Goal: Task Accomplishment & Management: Use online tool/utility

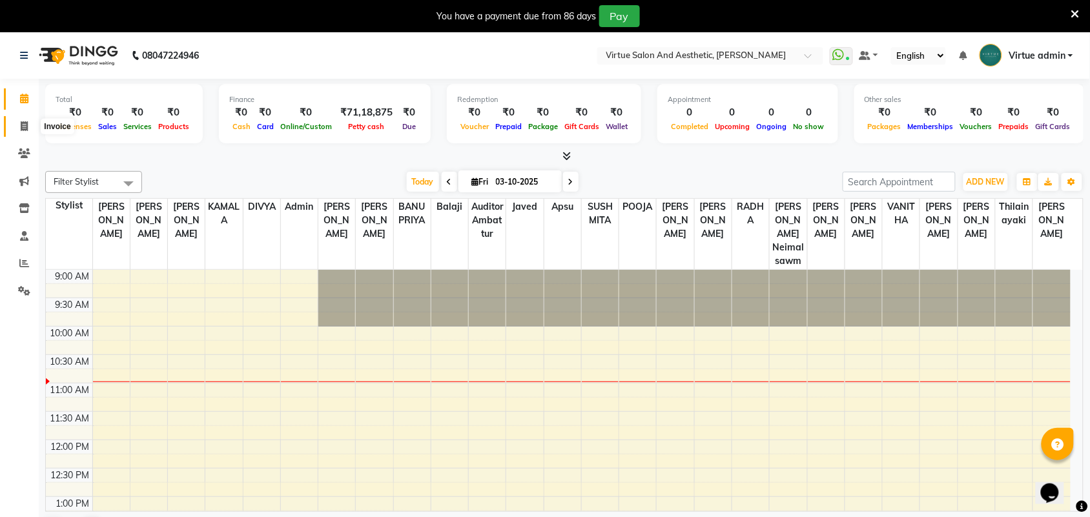
click at [26, 133] on span at bounding box center [24, 126] width 23 height 15
select select "service"
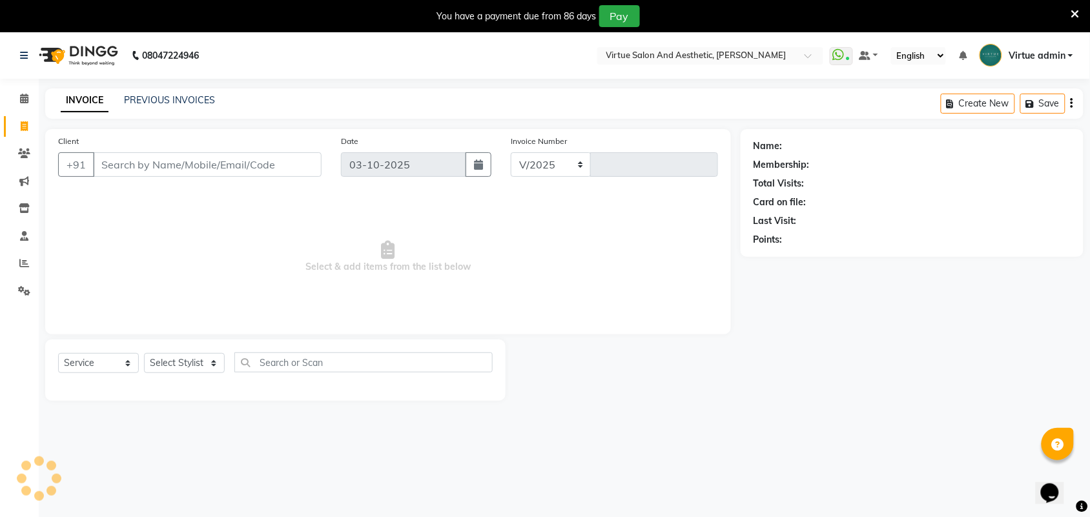
select select "4466"
type input "3992"
click at [178, 97] on link "PREVIOUS INVOICES" at bounding box center [169, 100] width 91 height 12
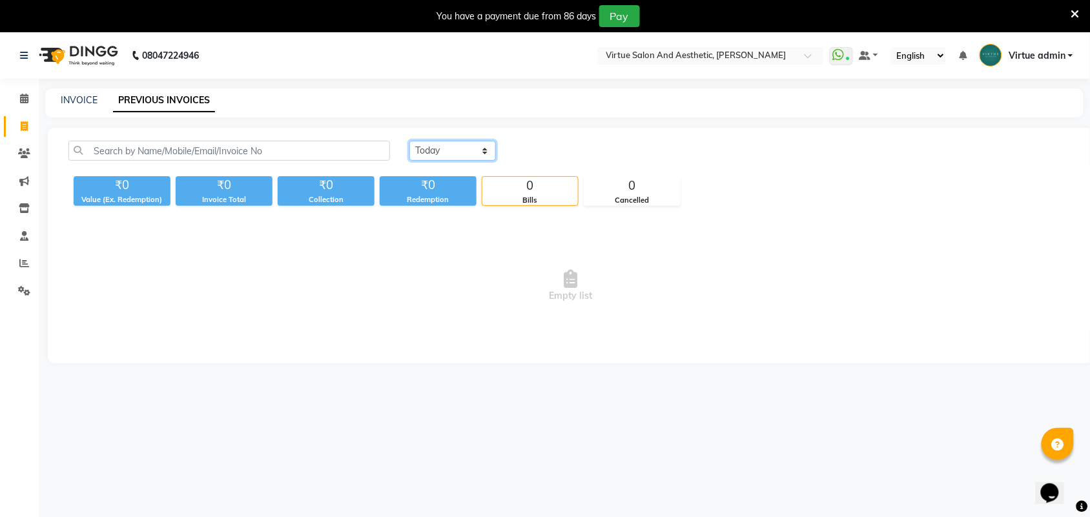
click at [431, 147] on select "[DATE] [DATE] Custom Range" at bounding box center [452, 151] width 87 height 20
click at [409, 141] on select "[DATE] [DATE] Custom Range" at bounding box center [452, 151] width 87 height 20
click at [453, 141] on select "[DATE] [DATE] Custom Range" at bounding box center [457, 151] width 97 height 20
select select "[DATE]"
click at [409, 141] on select "[DATE] [DATE] Custom Range" at bounding box center [457, 151] width 97 height 20
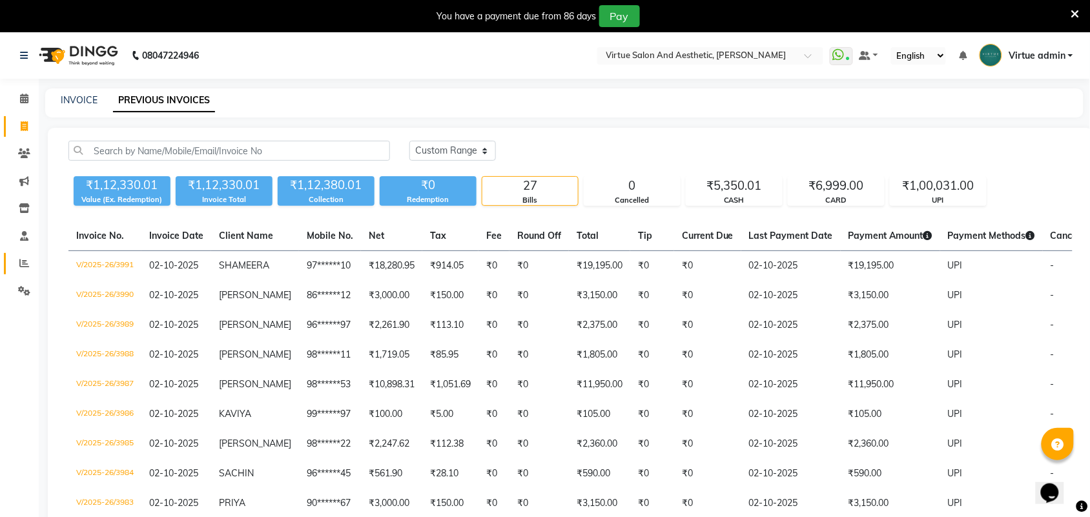
click at [23, 272] on link "Reports" at bounding box center [19, 263] width 31 height 21
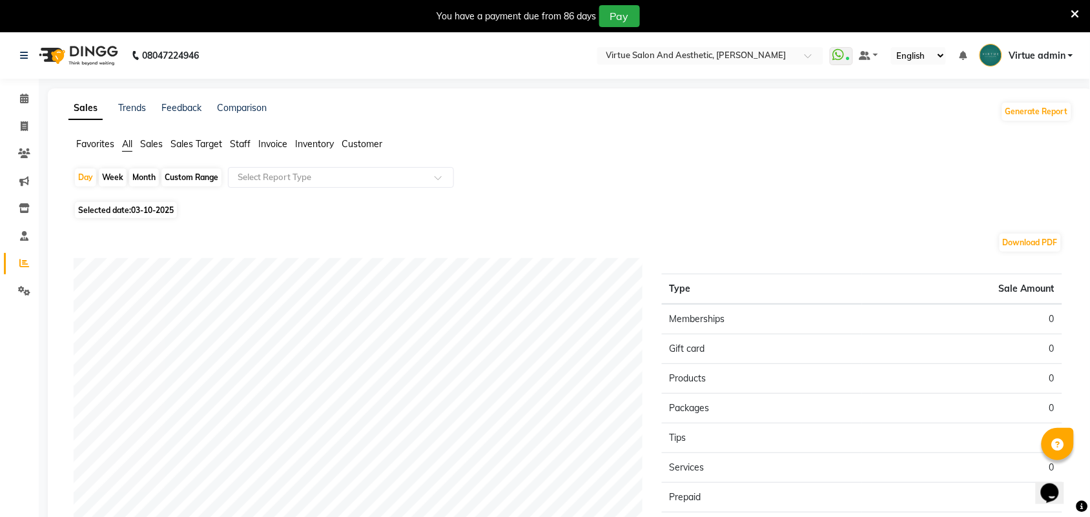
click at [163, 143] on span "Sales" at bounding box center [151, 144] width 23 height 12
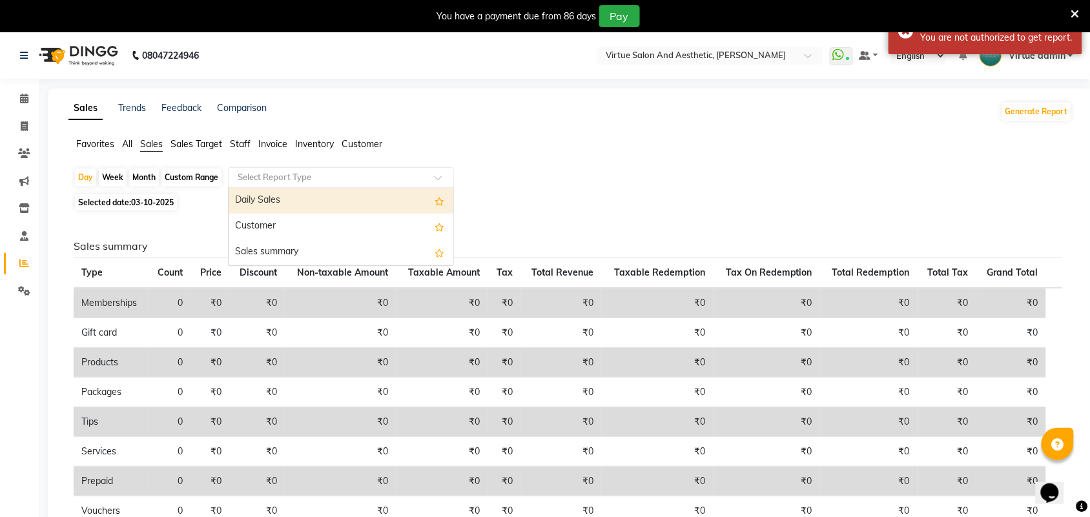
click at [353, 172] on input "text" at bounding box center [328, 177] width 186 height 13
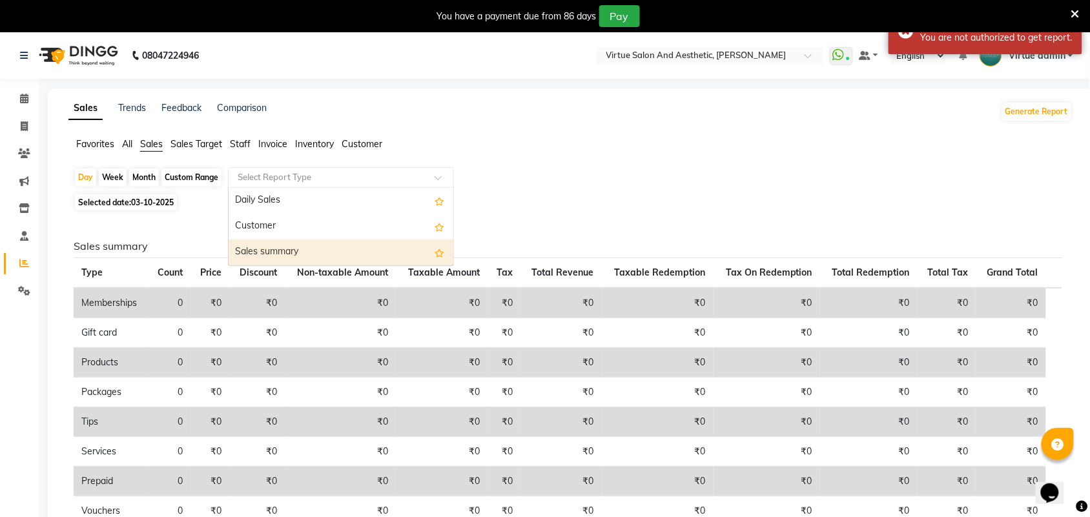
click at [292, 247] on div "Sales summary" at bounding box center [341, 253] width 225 height 26
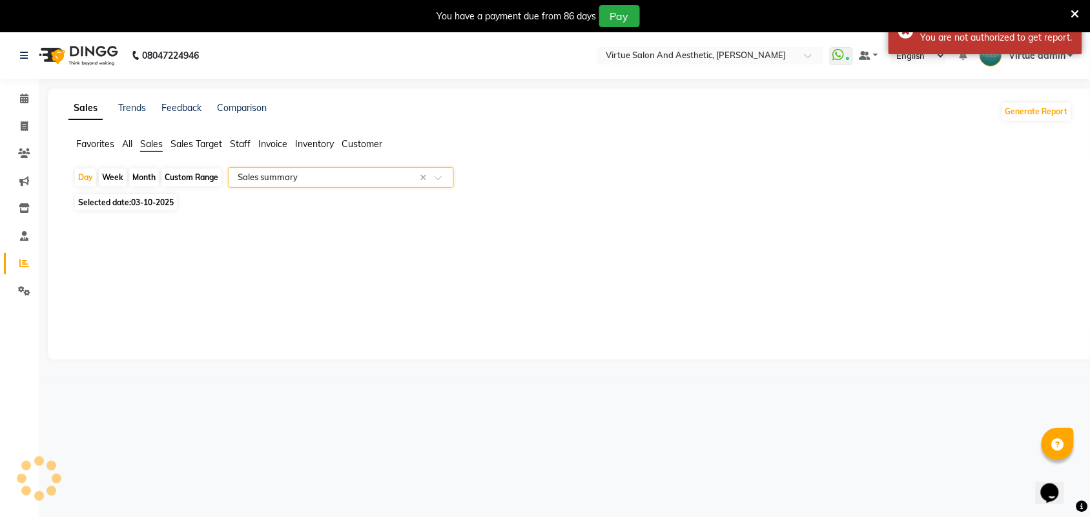
select select "full_report"
select select "csv"
click at [207, 176] on div "Custom Range" at bounding box center [191, 177] width 60 height 18
select select "10"
select select "2025"
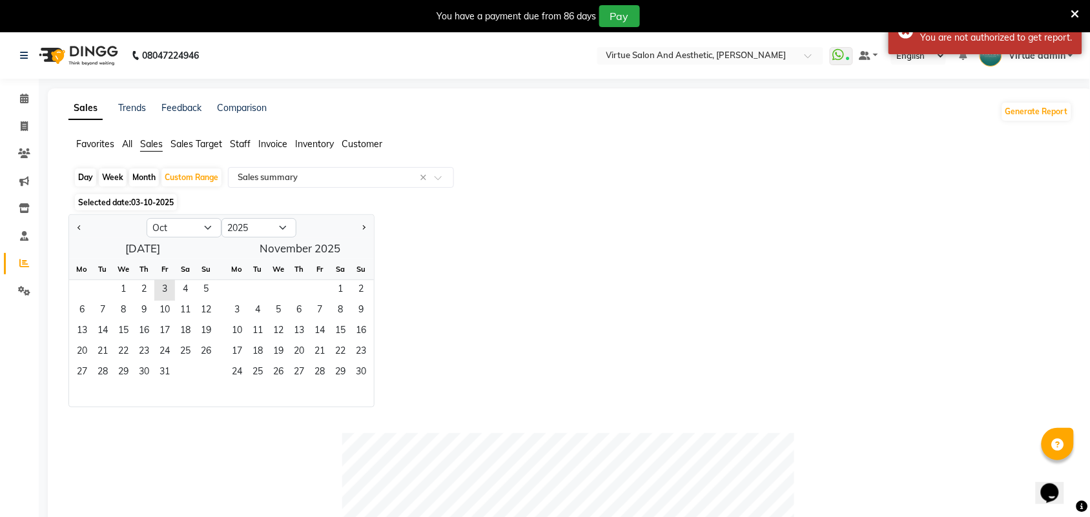
click at [88, 178] on div "Day" at bounding box center [85, 177] width 21 height 18
select select "10"
select select "2025"
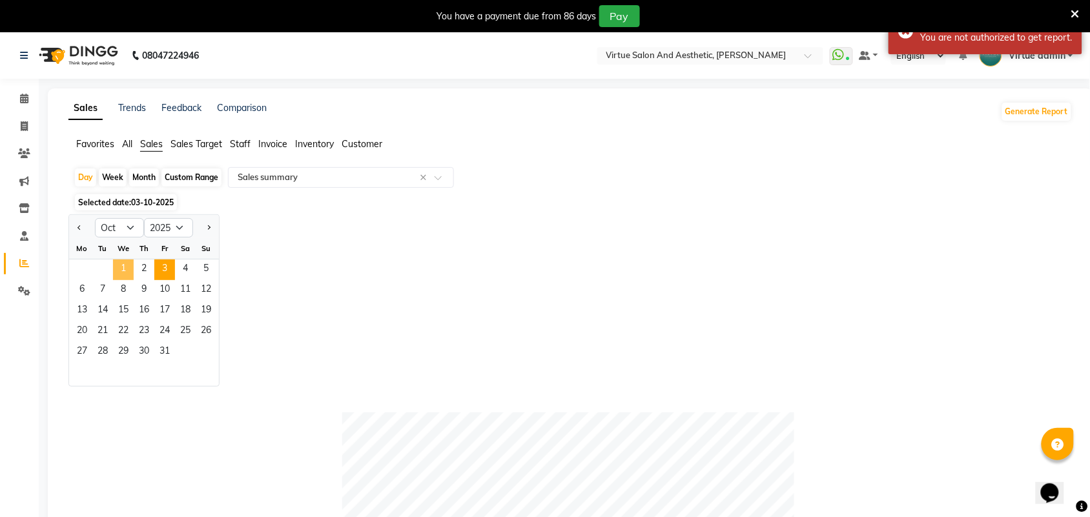
click at [124, 273] on span "1" at bounding box center [123, 270] width 21 height 21
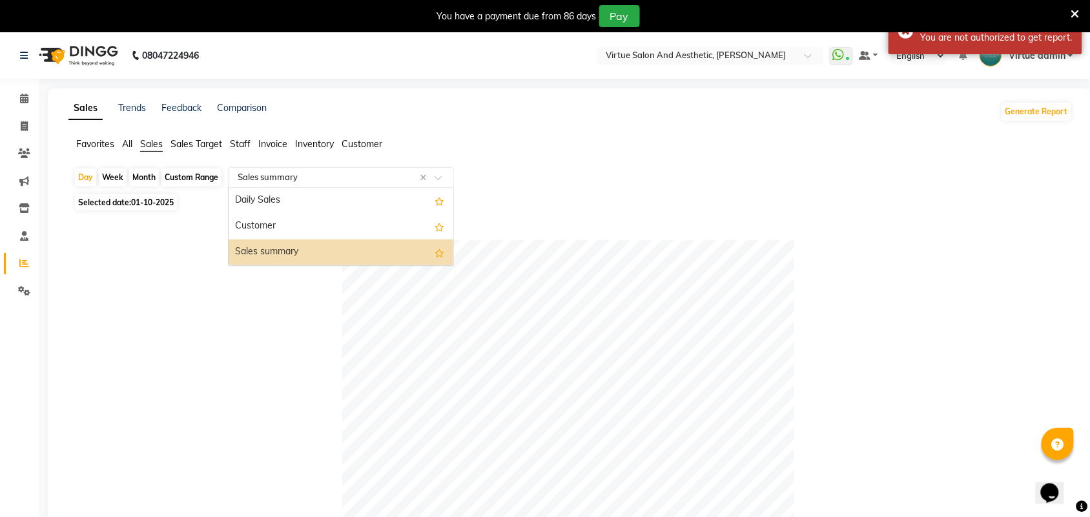
click at [279, 178] on input "text" at bounding box center [328, 177] width 186 height 13
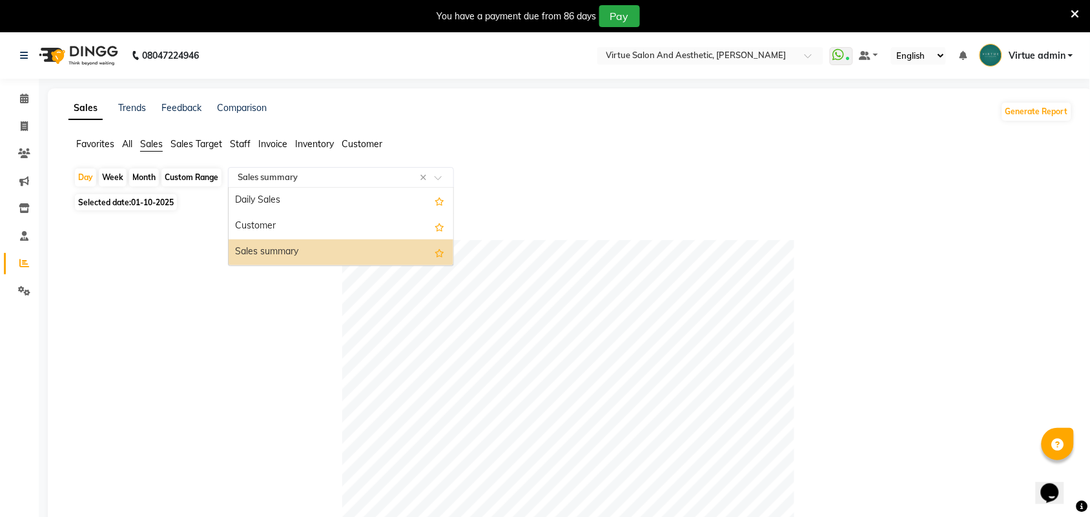
click at [285, 252] on div "Sales summary" at bounding box center [341, 253] width 225 height 26
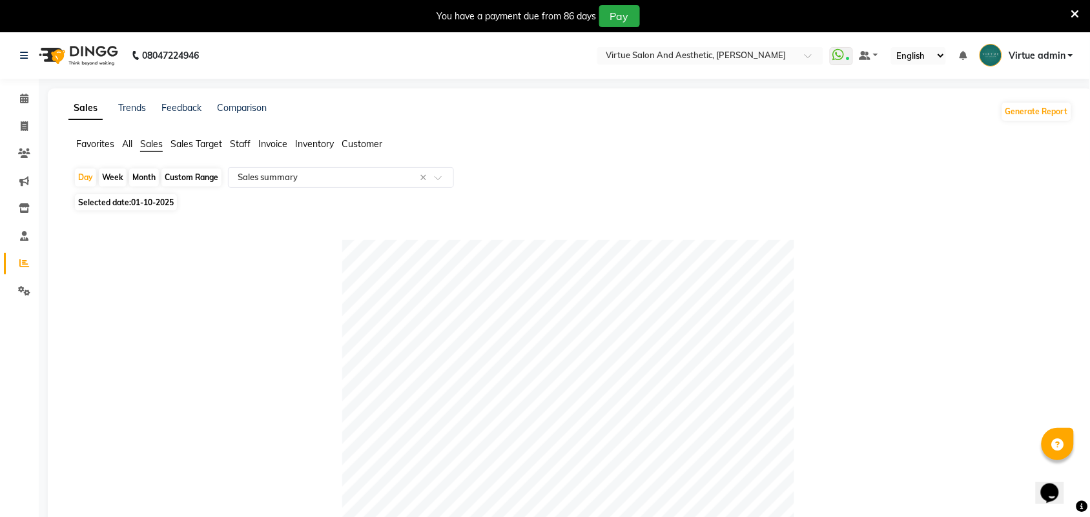
click at [115, 176] on div "Week" at bounding box center [113, 177] width 28 height 18
select select "10"
select select "2025"
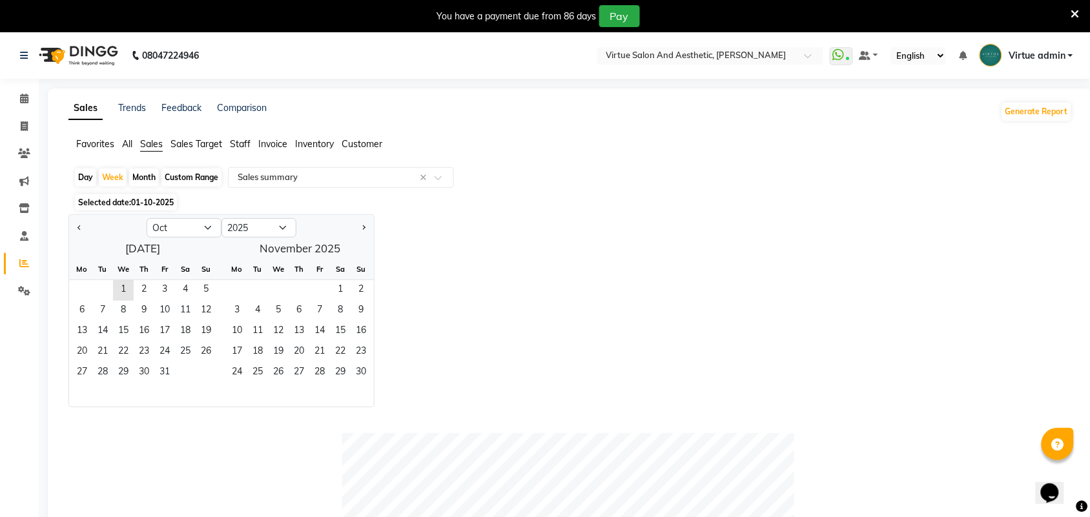
click at [144, 176] on div "Month" at bounding box center [144, 177] width 30 height 18
select select "10"
select select "2025"
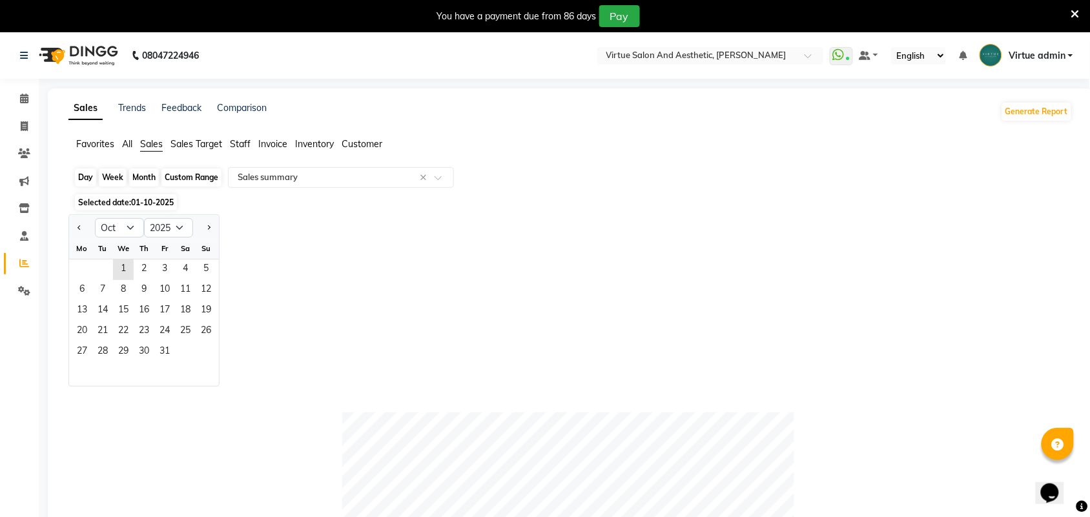
click at [144, 176] on div "Month" at bounding box center [144, 177] width 30 height 18
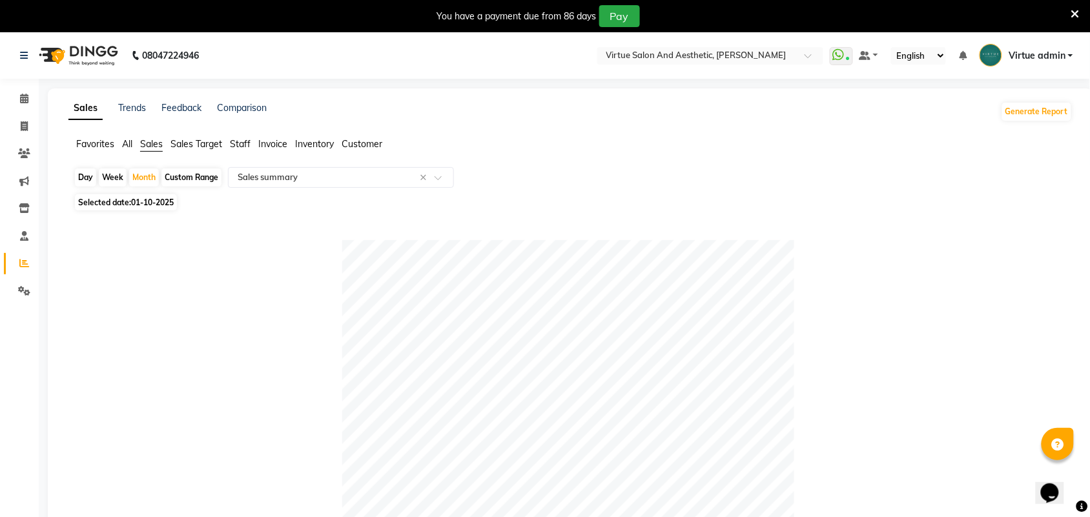
click at [108, 172] on div "Week" at bounding box center [113, 177] width 28 height 18
select select "10"
select select "2025"
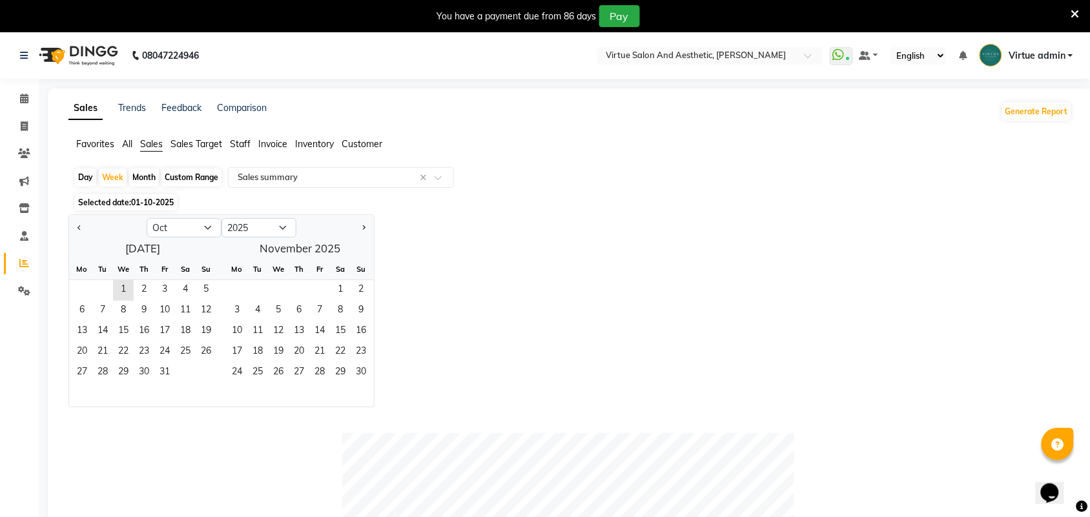
click at [81, 181] on div "Day" at bounding box center [85, 177] width 21 height 18
select select "10"
select select "2025"
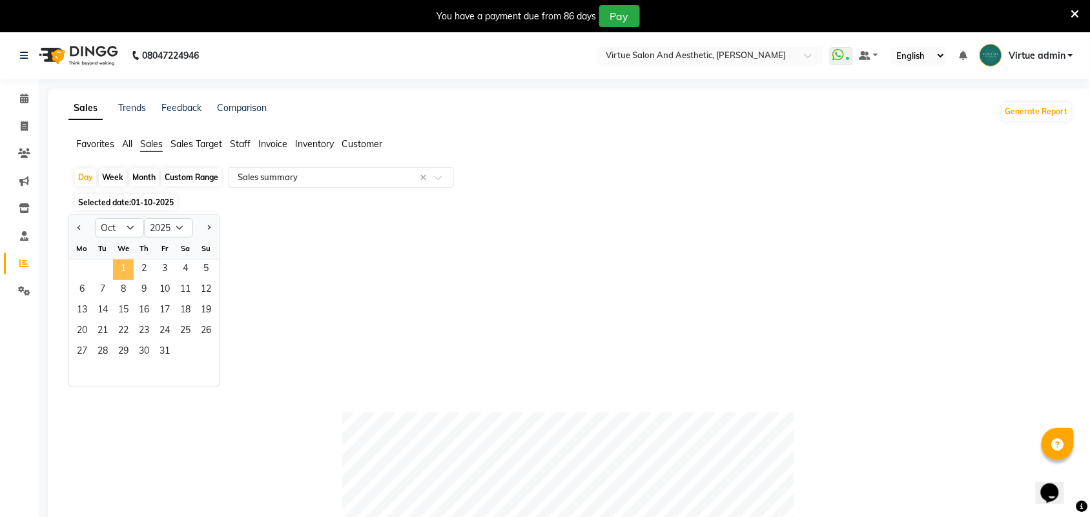
click at [121, 268] on span "1" at bounding box center [123, 270] width 21 height 21
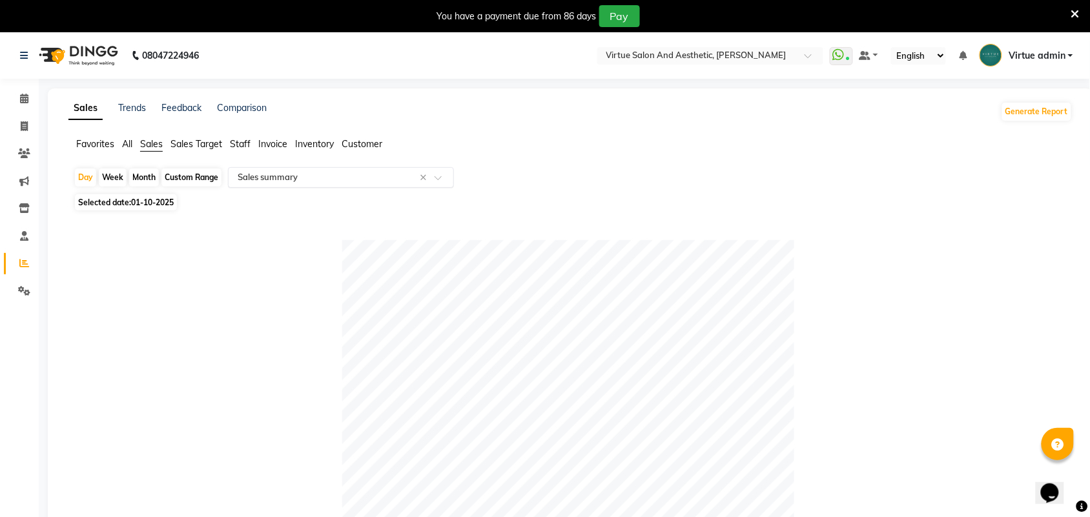
click at [281, 172] on input "text" at bounding box center [328, 177] width 186 height 13
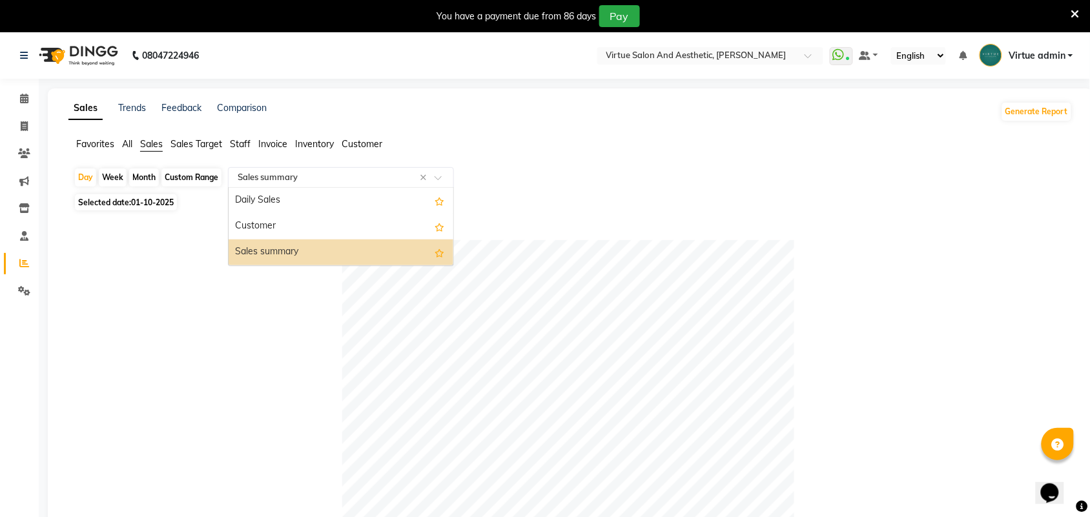
click at [281, 243] on div "Sales summary" at bounding box center [341, 253] width 225 height 26
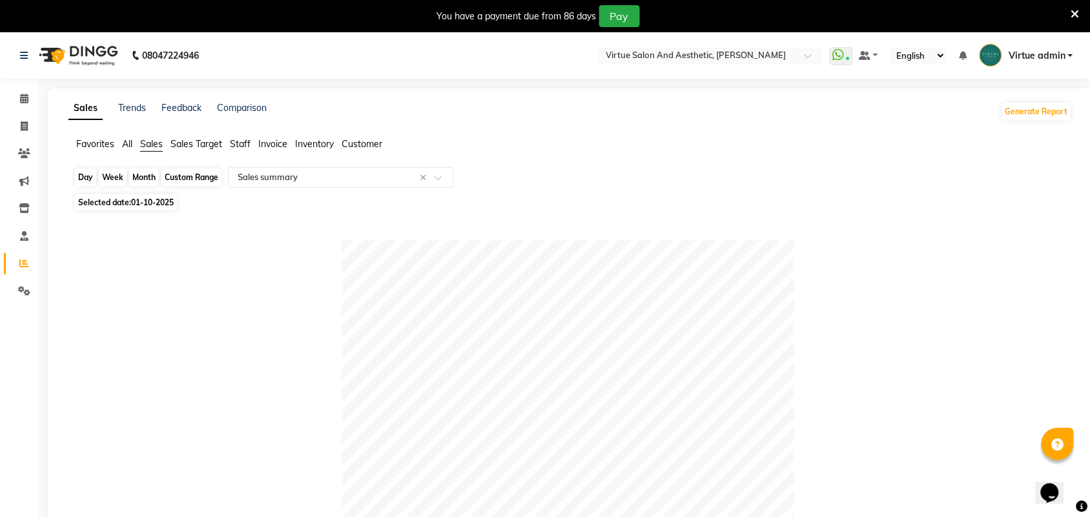
click at [88, 178] on div "Day" at bounding box center [85, 177] width 21 height 18
select select "10"
select select "2025"
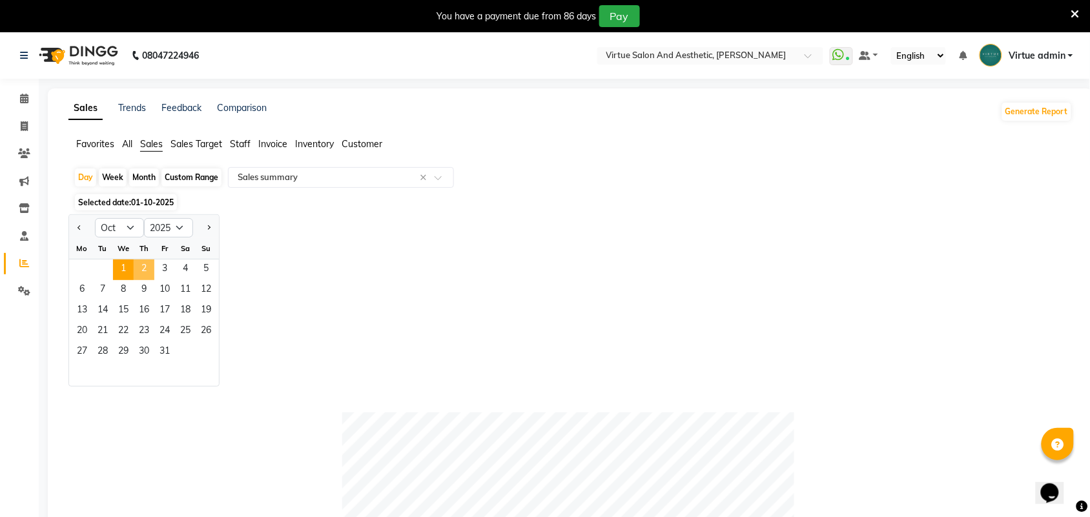
click at [140, 268] on span "2" at bounding box center [144, 270] width 21 height 21
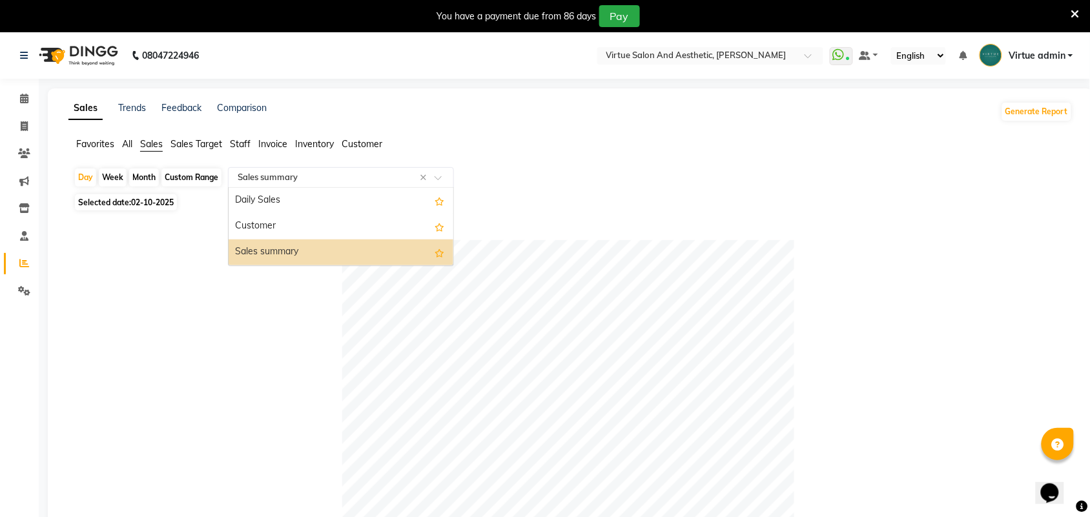
click at [292, 182] on input "text" at bounding box center [328, 177] width 186 height 13
click at [276, 262] on div "Sales summary" at bounding box center [341, 253] width 225 height 26
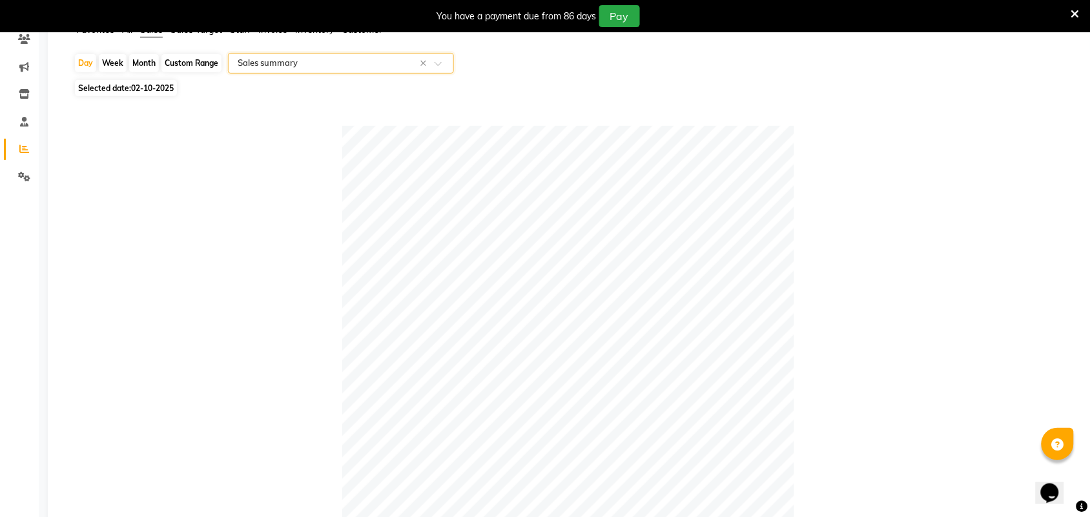
scroll to position [81, 0]
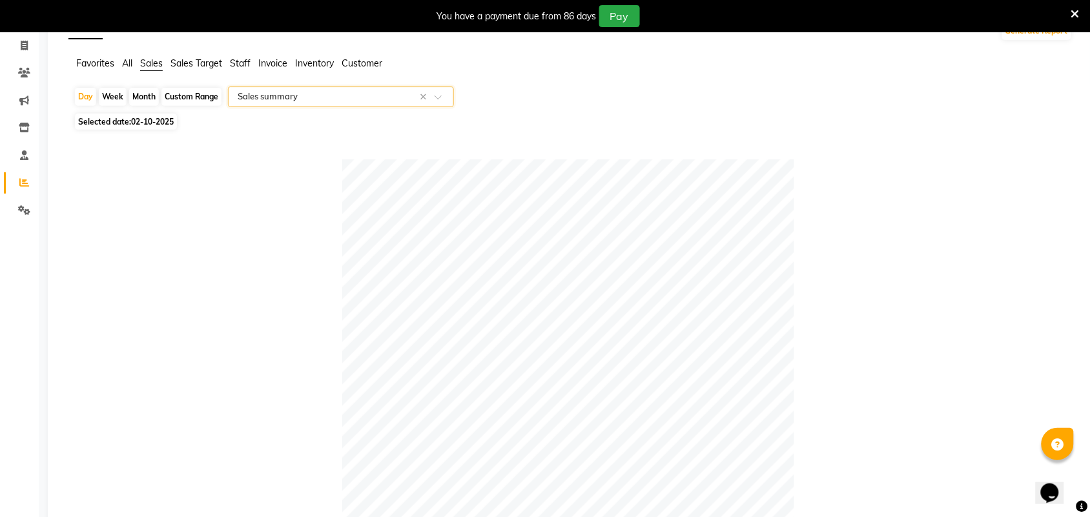
click at [281, 101] on input "text" at bounding box center [328, 96] width 186 height 13
click at [208, 98] on div "Custom Range" at bounding box center [191, 97] width 60 height 18
select select "10"
select select "2025"
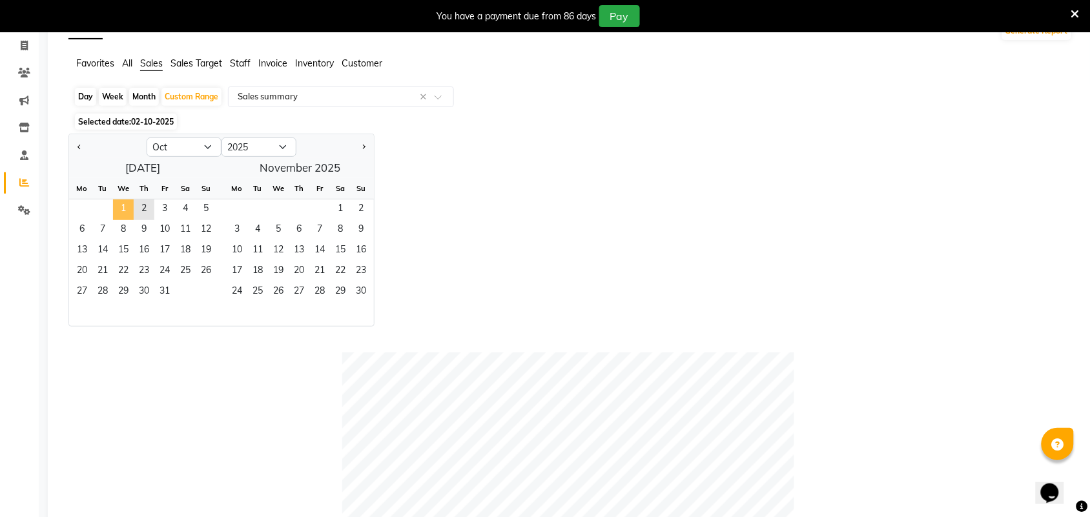
click at [116, 212] on span "1" at bounding box center [123, 209] width 21 height 21
click at [140, 210] on span "2" at bounding box center [144, 209] width 21 height 21
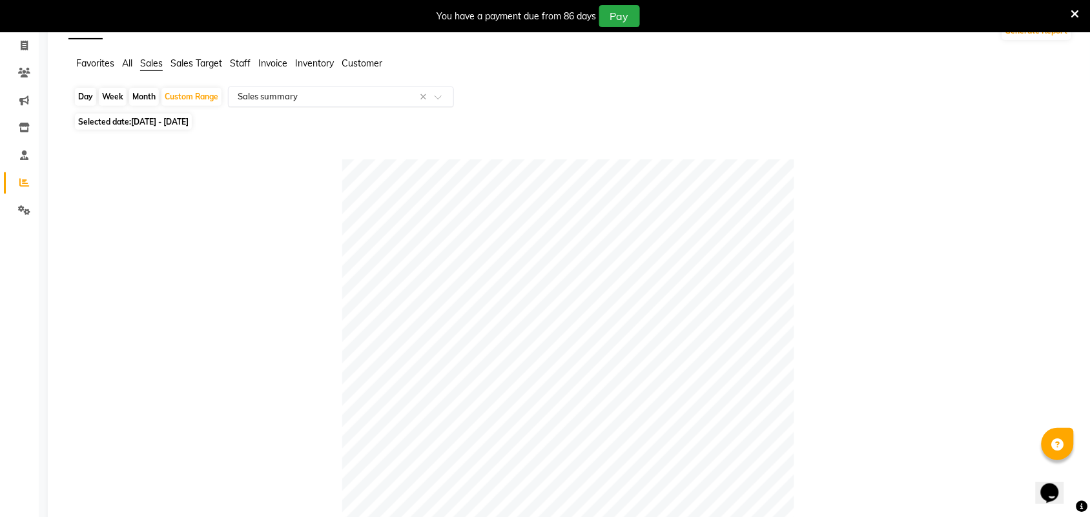
click at [278, 100] on input "text" at bounding box center [328, 96] width 186 height 13
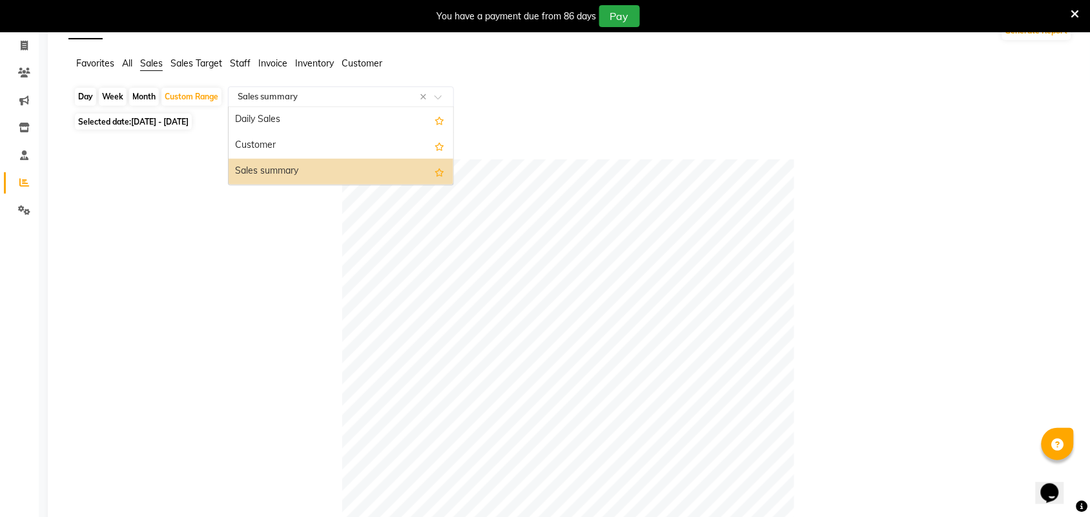
click at [323, 170] on div "Sales summary" at bounding box center [341, 172] width 225 height 26
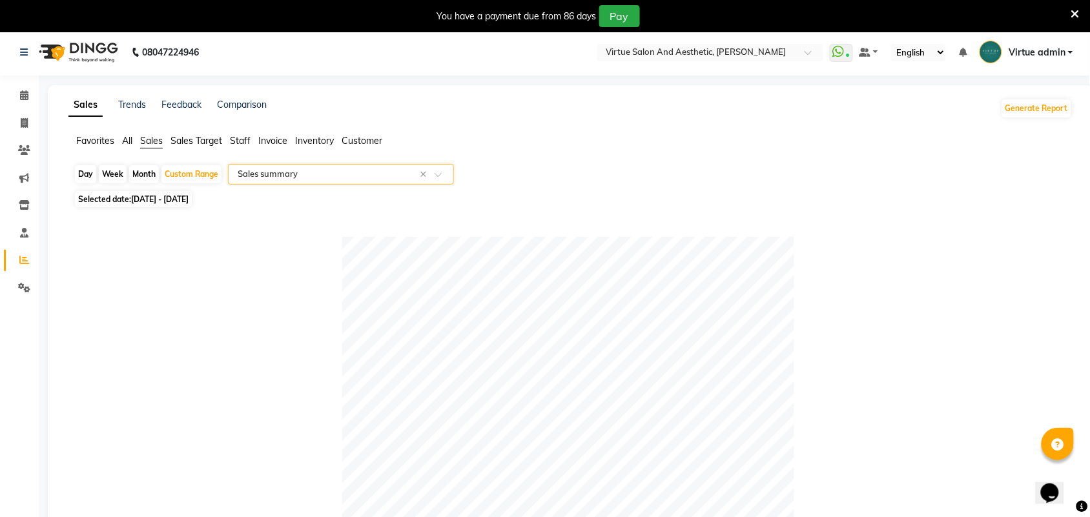
scroll to position [0, 0]
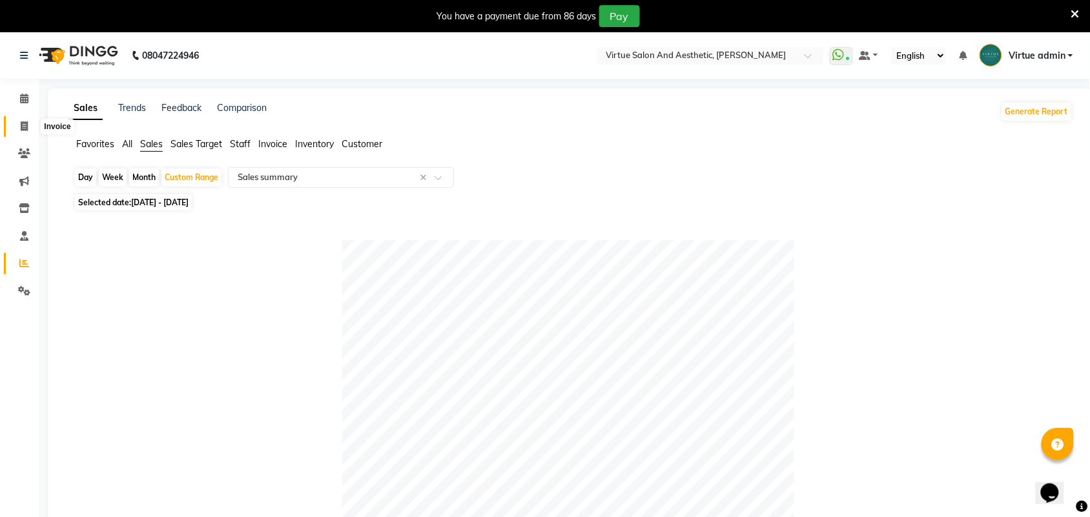
click at [14, 130] on span at bounding box center [24, 126] width 23 height 15
select select "4466"
select select "service"
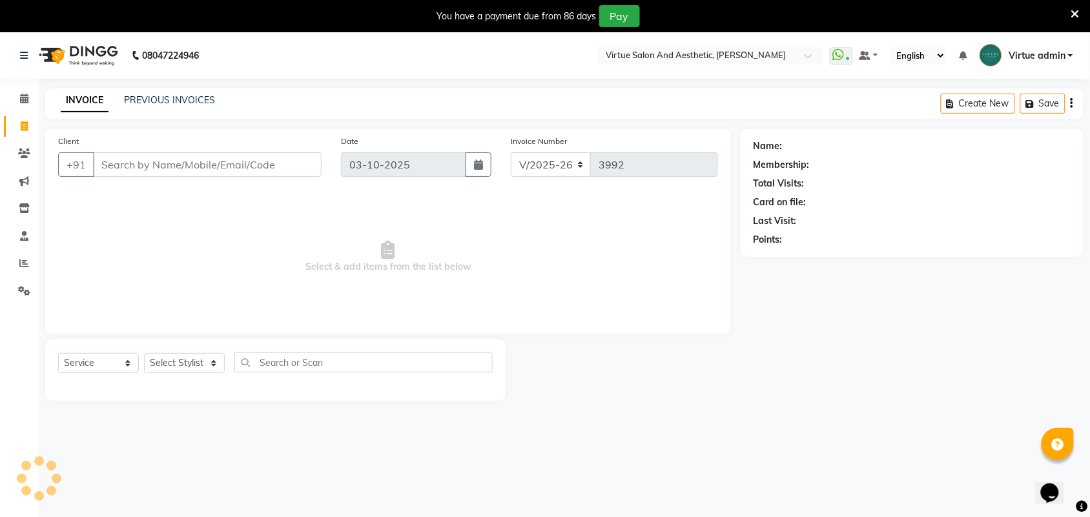
scroll to position [5, 0]
